Goal: Contribute content: Contribute content

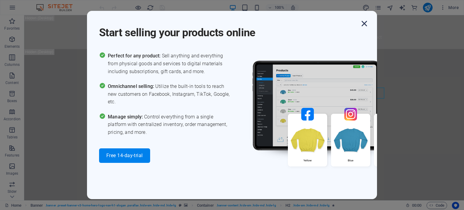
click at [365, 23] on icon "button" at bounding box center [364, 23] width 11 height 11
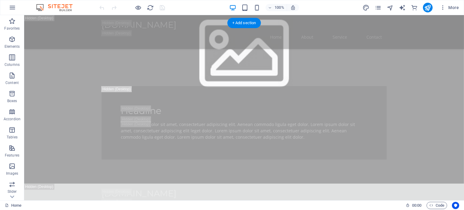
scroll to position [483, 0]
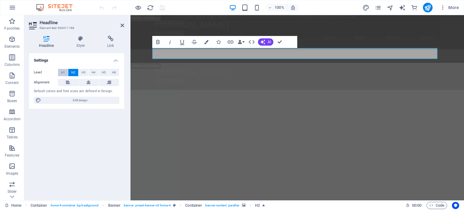
click at [65, 70] on span "H1" at bounding box center [63, 72] width 4 height 7
click at [82, 72] on span "H3" at bounding box center [84, 72] width 4 height 7
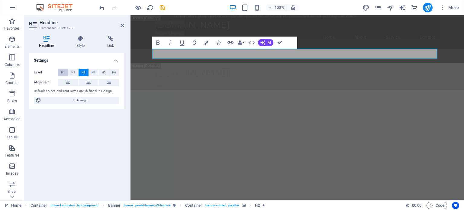
click at [63, 73] on span "H1" at bounding box center [63, 72] width 4 height 7
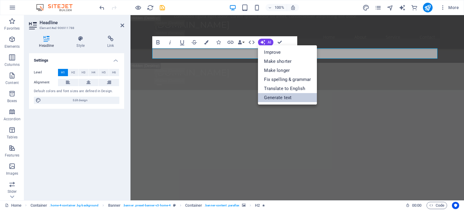
drag, startPoint x: 273, startPoint y: 93, endPoint x: 279, endPoint y: 97, distance: 7.5
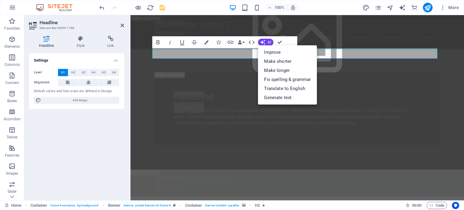
select select "English"
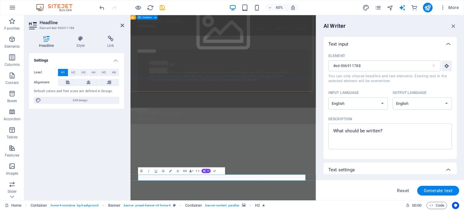
scroll to position [0, 0]
click at [0, 0] on textarea "Description x ​" at bounding box center [0, 0] width 0 height 0
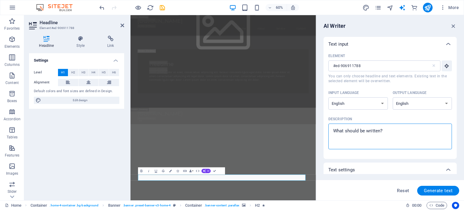
click at [0, 0] on textarea "Description x ​" at bounding box center [0, 0] width 0 height 0
drag, startPoint x: 384, startPoint y: 130, endPoint x: 329, endPoint y: 129, distance: 55.6
click at [329, 129] on div "x ​" at bounding box center [390, 137] width 124 height 26
click at [0, 0] on textarea "Description x ​" at bounding box center [0, 0] width 0 height 0
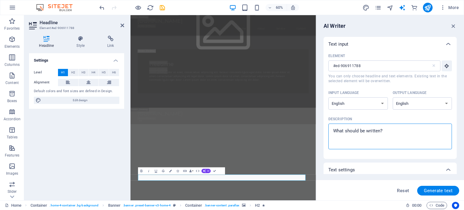
drag, startPoint x: 335, startPoint y: 131, endPoint x: 365, endPoint y: 133, distance: 30.6
click at [0, 0] on textarea "Description x ​" at bounding box center [0, 0] width 0 height 0
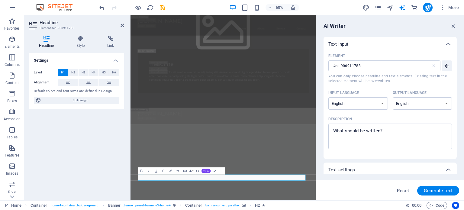
type textarea "x"
paste textarea "The where each and every promoter have a database and they rated according the …"
type textarea "The where each and every promoter have a database and they rated according the …"
type textarea "x"
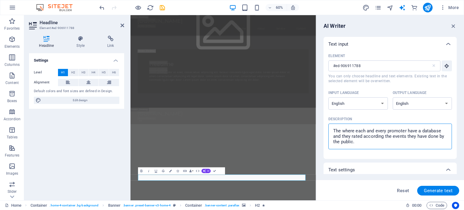
type textarea "The where each and every promoter have a database and they rated according the …"
type textarea "x"
type textarea "The where each and every promoter have a database and they rated according the …"
type textarea "x"
type textarea "The where each and every promoter have a database and they rated according the …"
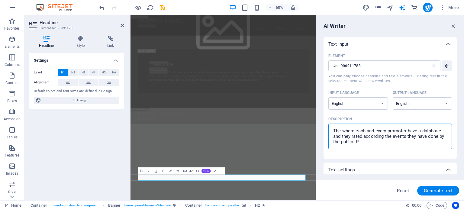
type textarea "x"
type textarea "The where each and every promoter have a database and they rated according the …"
type textarea "x"
type textarea "The where each and every promoter have a database and they rated according the …"
type textarea "x"
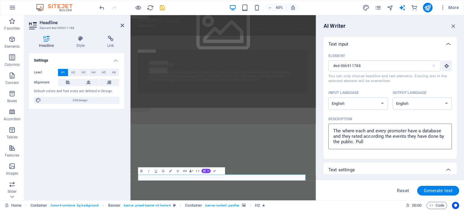
type textarea "The where each and every promoter have a database and they rated according the …"
type textarea "x"
type textarea "The where each and every promoter have a database and they rated according the …"
type textarea "x"
type textarea "The where each and every promoter have a database and they rated according the …"
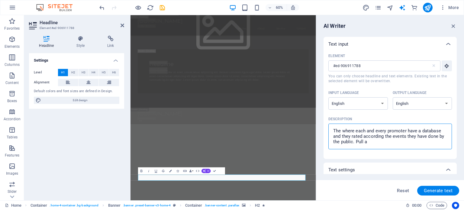
type textarea "x"
type textarea "The where each and every promoter have a database and they rated according the …"
type textarea "x"
type textarea "The where each and every promoter have a database and they rated according the …"
type textarea "x"
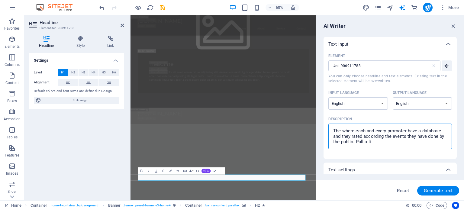
type textarea "The where each and every promoter have a database and they rated according the …"
type textarea "x"
type textarea "The where each and every promoter have a database and they rated according the …"
type textarea "x"
type textarea "The where each and every promoter have a database and they rated according the …"
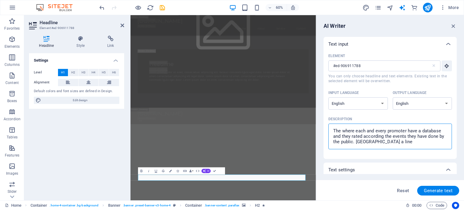
type textarea "x"
type textarea "The where each and every promoter have a database and they rated according the …"
type textarea "x"
type textarea "The where each and every promoter have a database and they rated according the …"
type textarea "x"
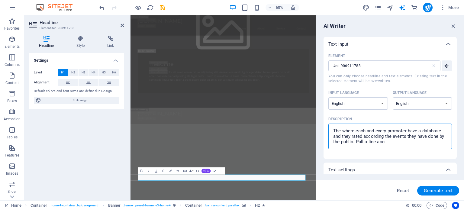
type textarea "The where each and every promoter have a database and they rated according the …"
type textarea "x"
type textarea "The where each and every promoter have a database and they rated according the …"
type textarea "x"
type textarea "The where each and every promoter have a database and they rated according the …"
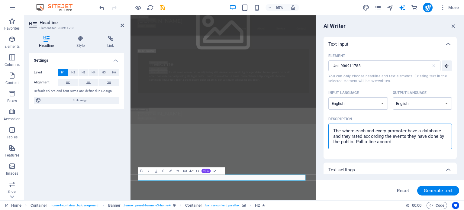
type textarea "x"
type textarea "The where each and every promoter have a database and they rated according the …"
type textarea "x"
type textarea "The where each and every promoter have a database and they rated according the …"
type textarea "x"
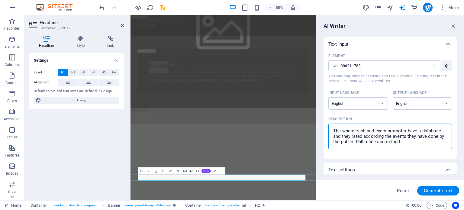
type textarea "The where each and every promoter have a database and they rated according the …"
type textarea "x"
type textarea "The where each and every promoter have a database and they rated according the …"
type textarea "x"
type textarea "The where each and every promoter have a database and they rated according the …"
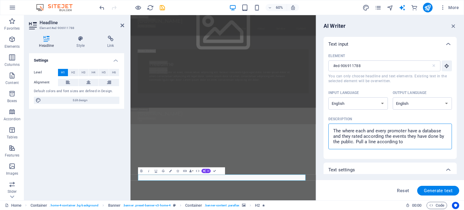
type textarea "x"
type textarea "The where each and every promoter have a database and they rated according the …"
type textarea "x"
type textarea "The where each and every promoter have a database and they rated according the …"
type textarea "x"
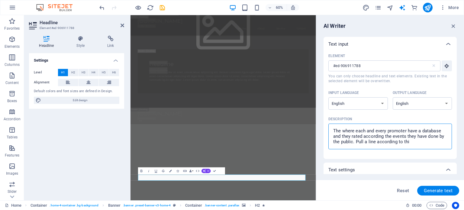
type textarea "The where each and every promoter have a database and they rated according the …"
type textarea "x"
type textarea "The where each and every promoter have a database and they rated according the …"
type textarea "x"
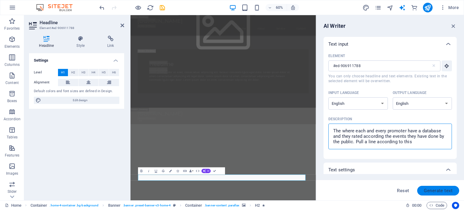
type textarea "The where each and every promoter have a database and they rated according the …"
click at [442, 190] on span "Generate text" at bounding box center [438, 190] width 29 height 5
type textarea "x"
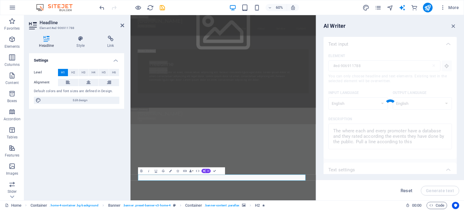
type textarea "x"
type textarea "Promoters rated by public feedback on event performance."
type textarea "x"
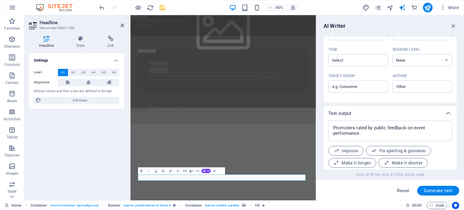
scroll to position [176, 0]
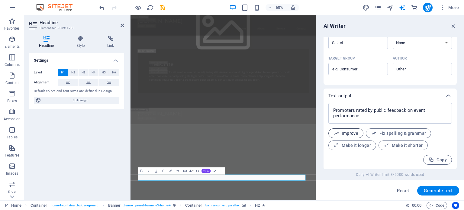
type textarea "x"
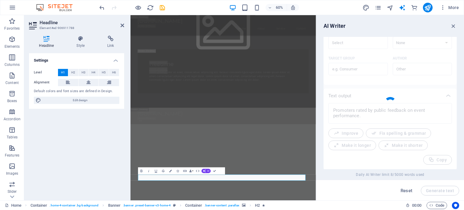
type textarea "x"
type textarea "Promoters evaluated based on public feedback regarding event performance."
type textarea "x"
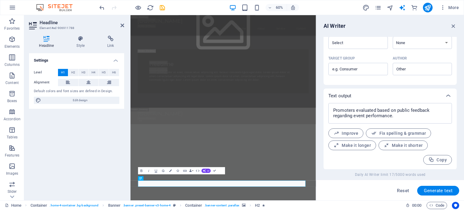
scroll to position [473, 0]
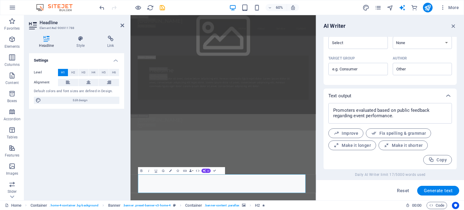
type textarea "x"
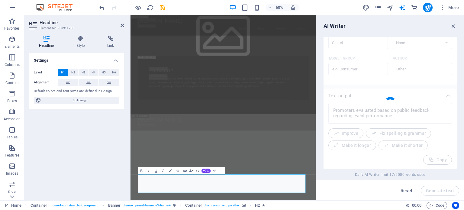
type textarea "x"
type textarea "Promoters are assessed based on public feedback regarding the performance of th…"
type textarea "x"
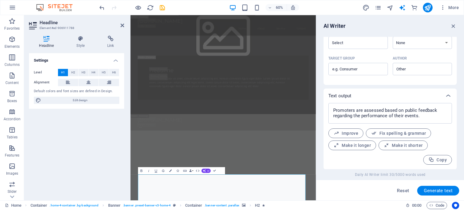
scroll to position [463, 0]
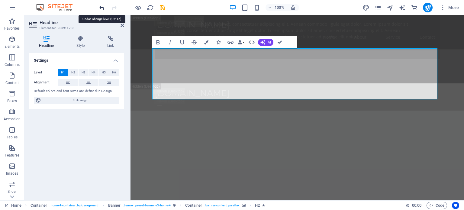
click at [104, 7] on icon "undo" at bounding box center [101, 7] width 7 height 7
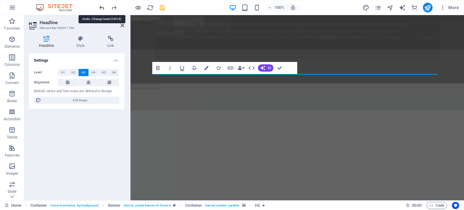
click at [103, 7] on icon "undo" at bounding box center [101, 7] width 7 height 7
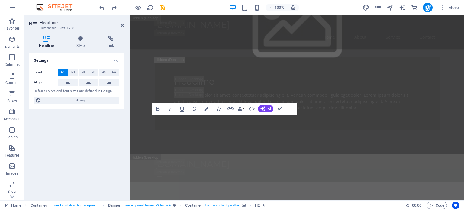
scroll to position [422, 0]
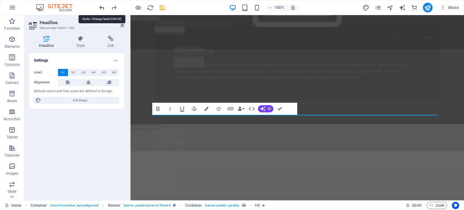
click at [103, 9] on icon "undo" at bounding box center [101, 7] width 7 height 7
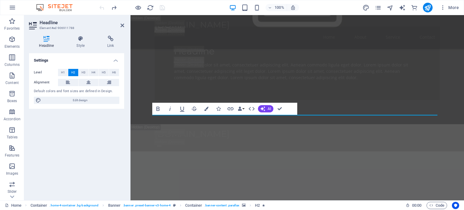
click at [94, 132] on div "Settings Level H1 H2 H3 H4 H5 H6 Alignment Default colors and font sizes are de…" at bounding box center [76, 124] width 95 height 142
click at [0, 0] on icon "redo" at bounding box center [0, 0] width 0 height 0
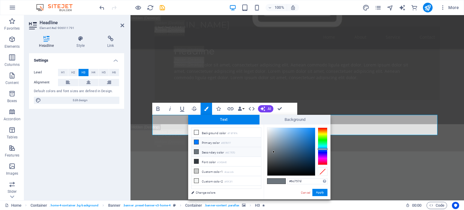
click at [197, 142] on icon at bounding box center [196, 142] width 4 height 4
type input "#007bff"
click at [320, 193] on button "Apply" at bounding box center [319, 192] width 15 height 7
